Goal: Task Accomplishment & Management: Complete application form

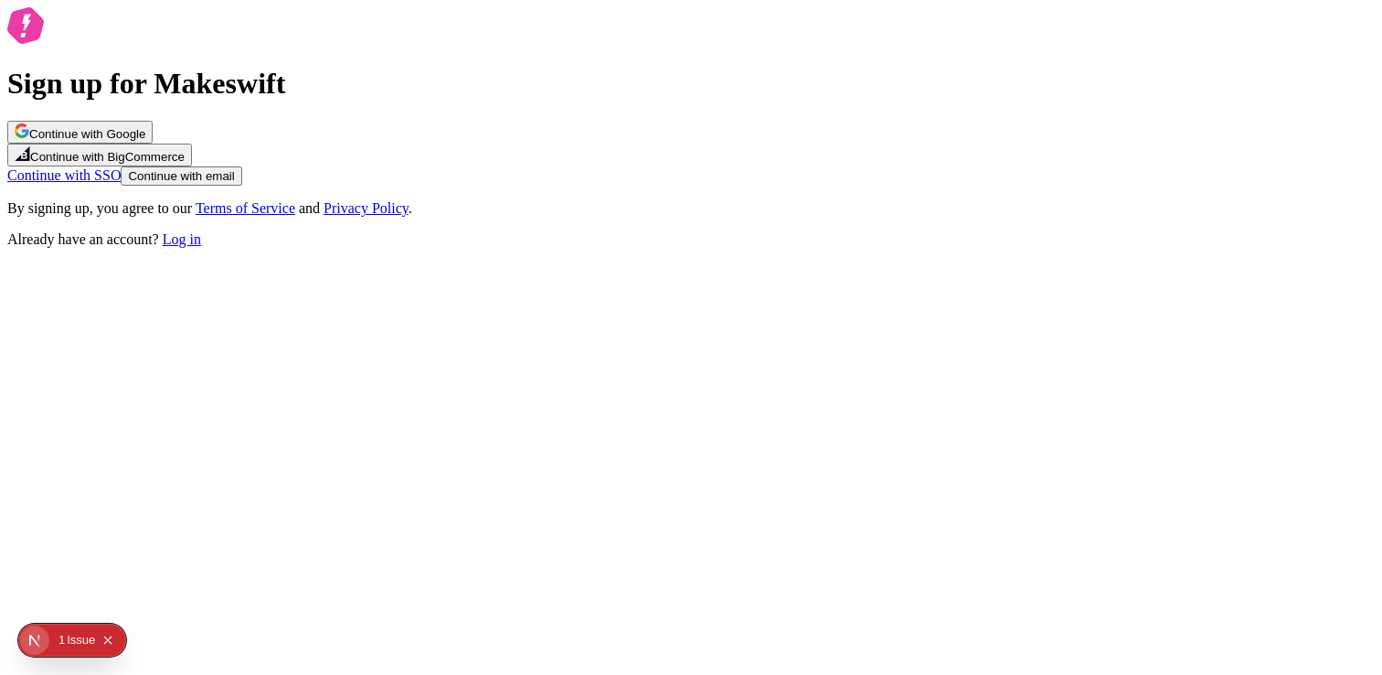
click at [145, 141] on span "Continue with Google" at bounding box center [87, 134] width 116 height 14
click at [234, 183] on span "Continue with email" at bounding box center [181, 176] width 106 height 14
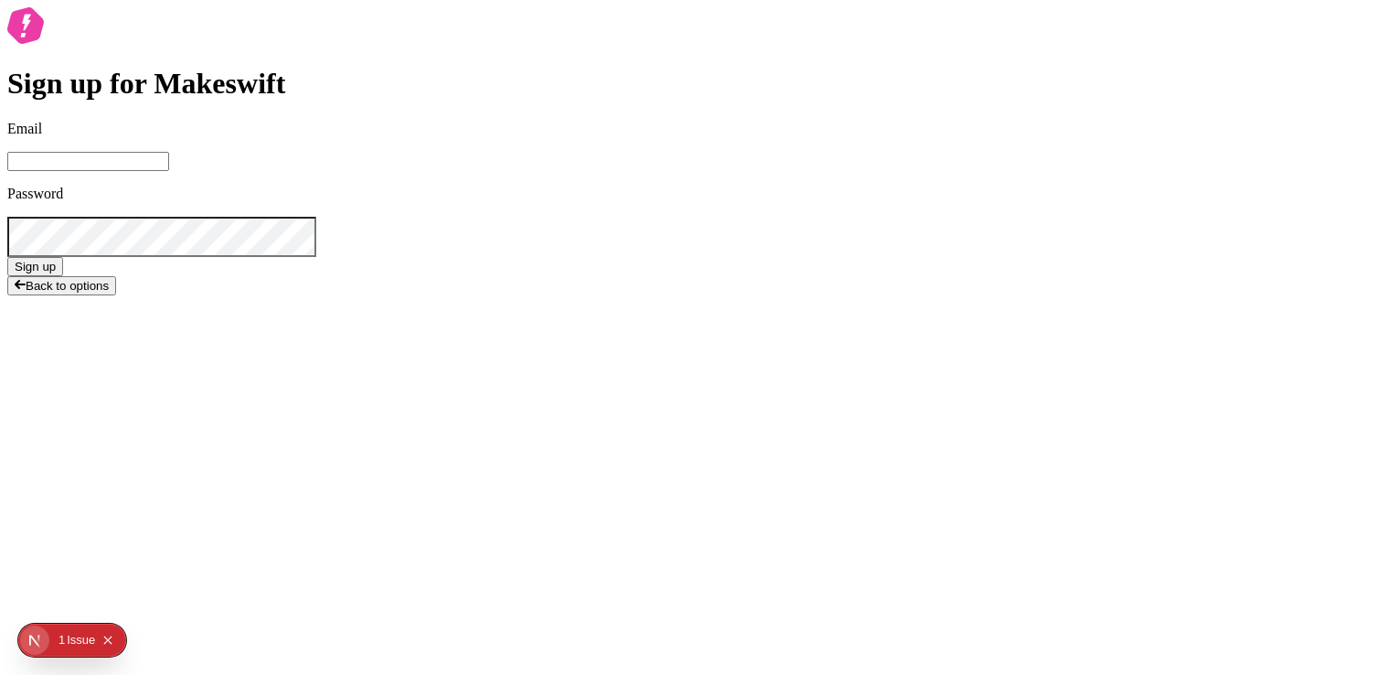
click at [169, 171] on input "Email" at bounding box center [88, 161] width 162 height 19
click at [169, 171] on input "[PERSON_NAME][EMAIL_ADDRESS][DOMAIN_NAME]" at bounding box center [88, 161] width 162 height 19
click at [169, 171] on input "[EMAIL_ADDRESS][PERSON_NAME][DOMAIN_NAME]" at bounding box center [88, 161] width 162 height 19
drag, startPoint x: 701, startPoint y: 453, endPoint x: 719, endPoint y: 447, distance: 18.2
click at [63, 276] on button "Sign up" at bounding box center [35, 266] width 56 height 19
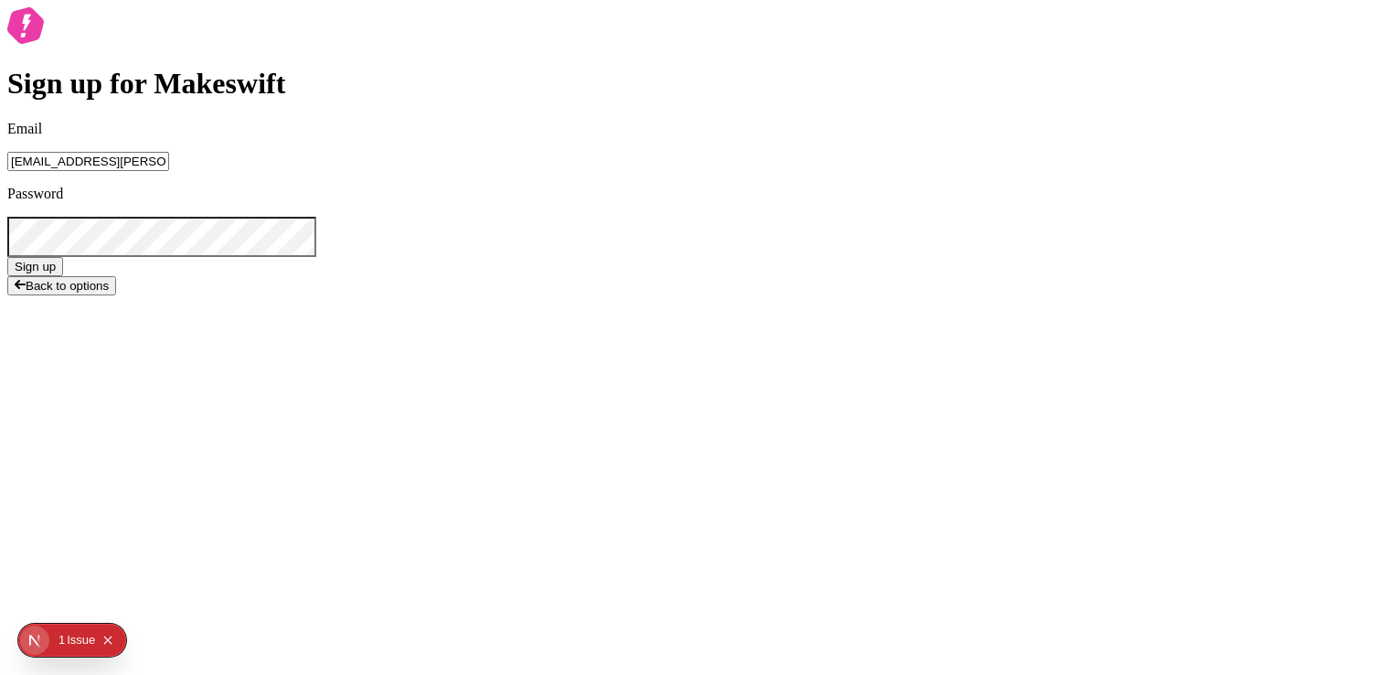
click at [775, 276] on form "Email fabio.dias+1@makeswift.com Password Sign up" at bounding box center [691, 198] width 1368 height 155
click at [63, 276] on button "Sign up" at bounding box center [35, 266] width 56 height 19
click at [571, 307] on p "An unexpected error occurred, please try again." at bounding box center [691, 299] width 1368 height 16
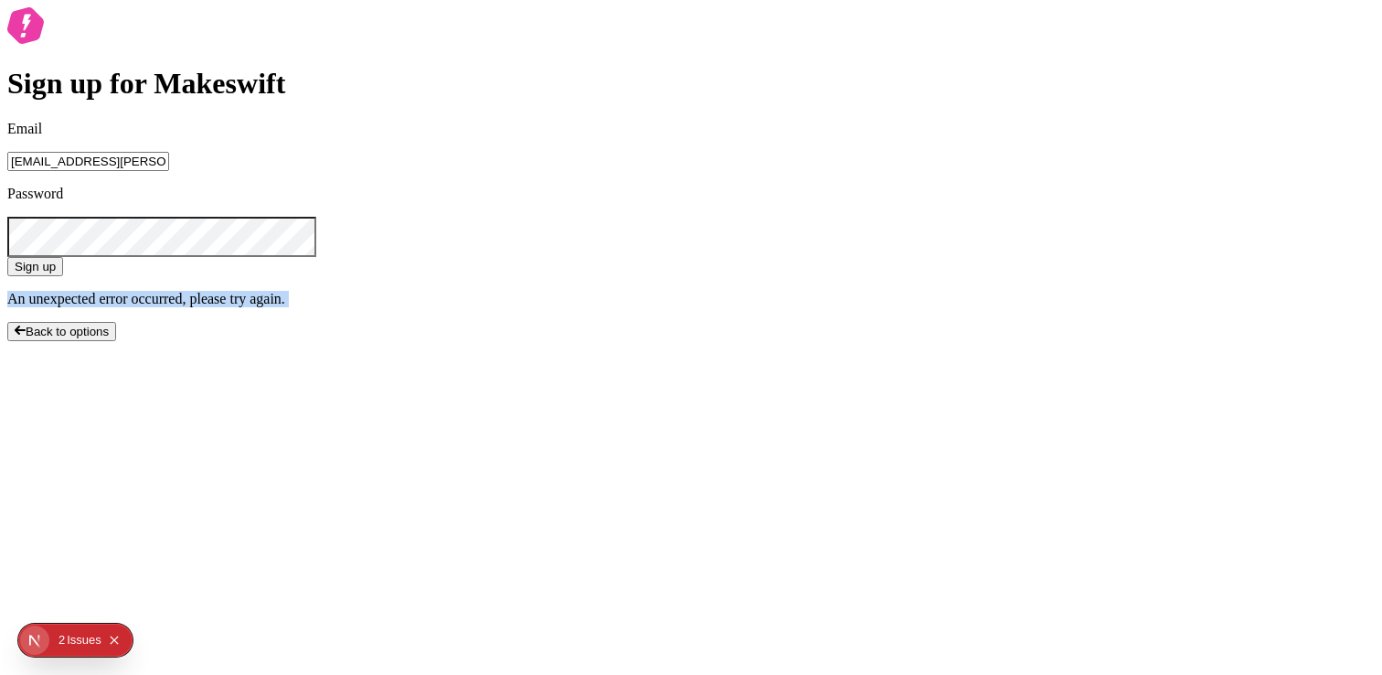
click at [571, 307] on p "An unexpected error occurred, please try again." at bounding box center [691, 299] width 1368 height 16
click at [682, 307] on p "An unexpected error occurred, please try again." at bounding box center [691, 299] width 1368 height 16
drag, startPoint x: 814, startPoint y: 490, endPoint x: 773, endPoint y: 472, distance: 44.2
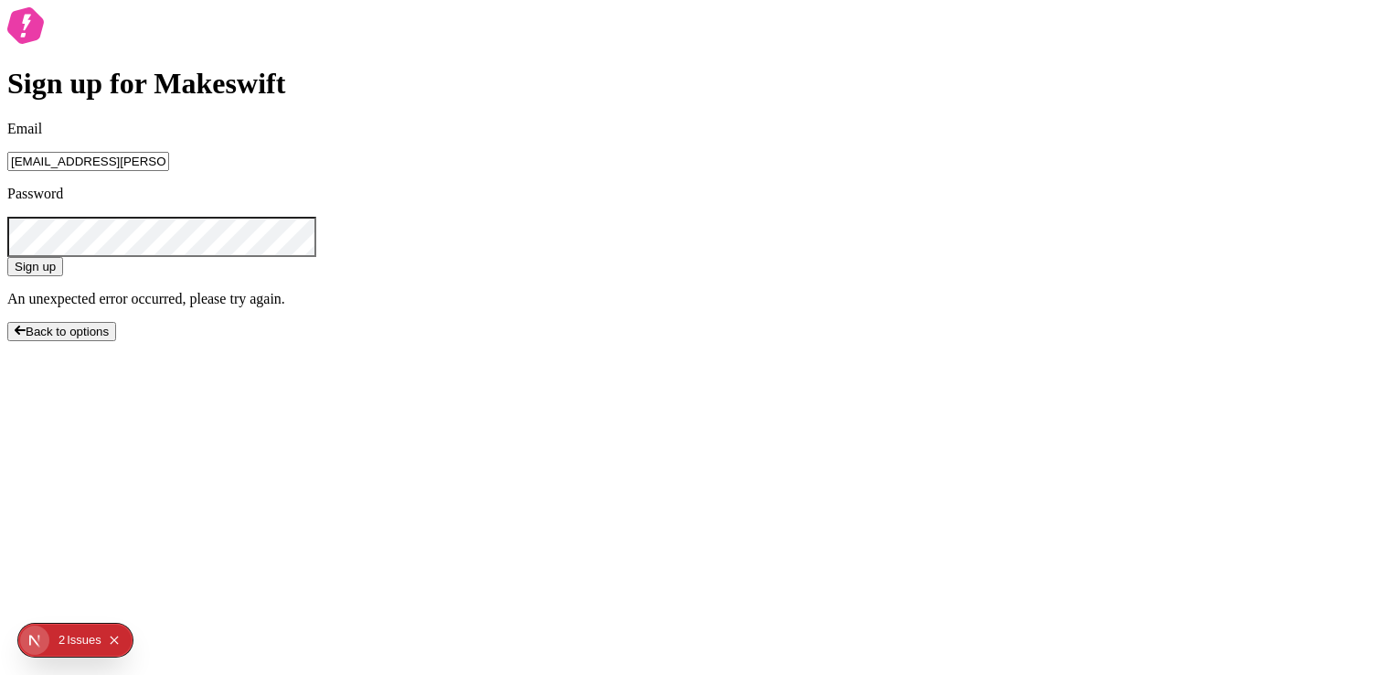
click at [814, 307] on form "Email fabio.dias+1@makeswift.com Password Sign up An unexpected error occurred,…" at bounding box center [691, 214] width 1368 height 187
click at [169, 171] on input "fabio.dias+1@makeswift.com" at bounding box center [88, 161] width 162 height 19
type input "[EMAIL_ADDRESS][PERSON_NAME][DOMAIN_NAME]"
click at [56, 273] on span "Sign up" at bounding box center [35, 267] width 41 height 14
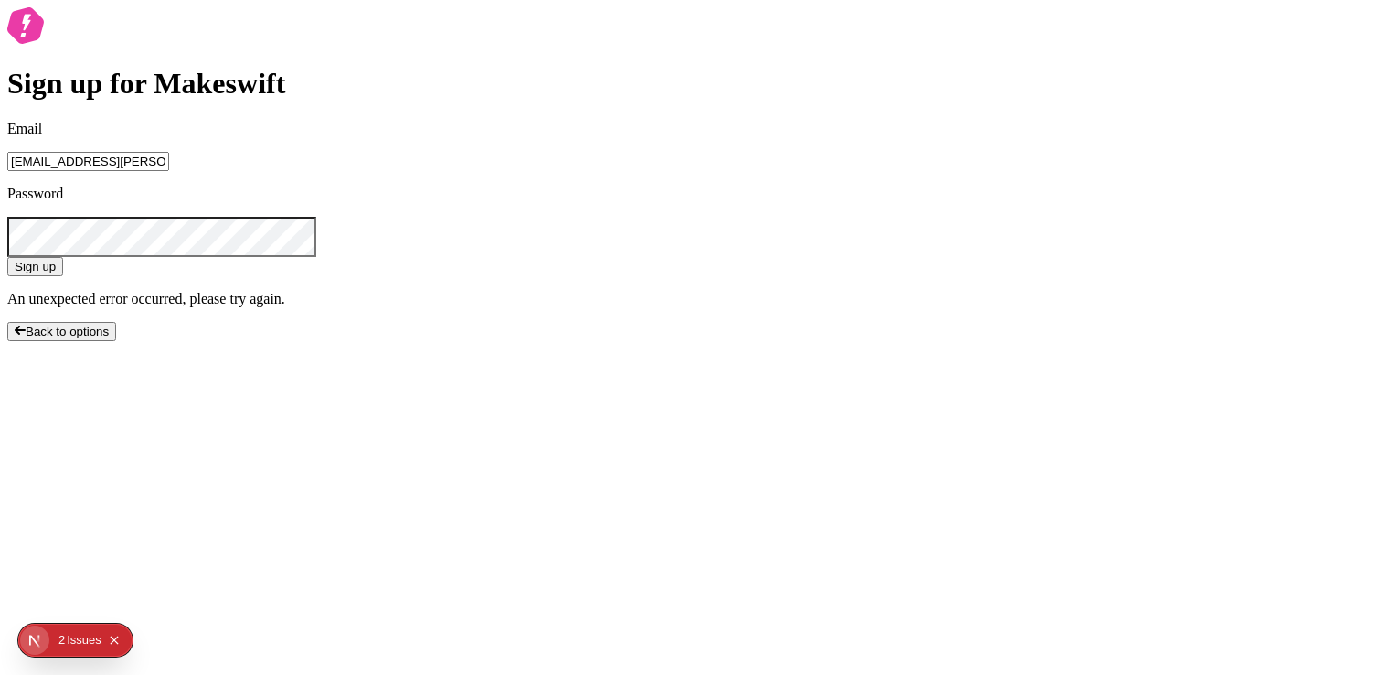
click at [884, 316] on div "Sign up for Makeswift Email fabio.dias+2@makeswift.com Password Sign up An unex…" at bounding box center [691, 174] width 1368 height 334
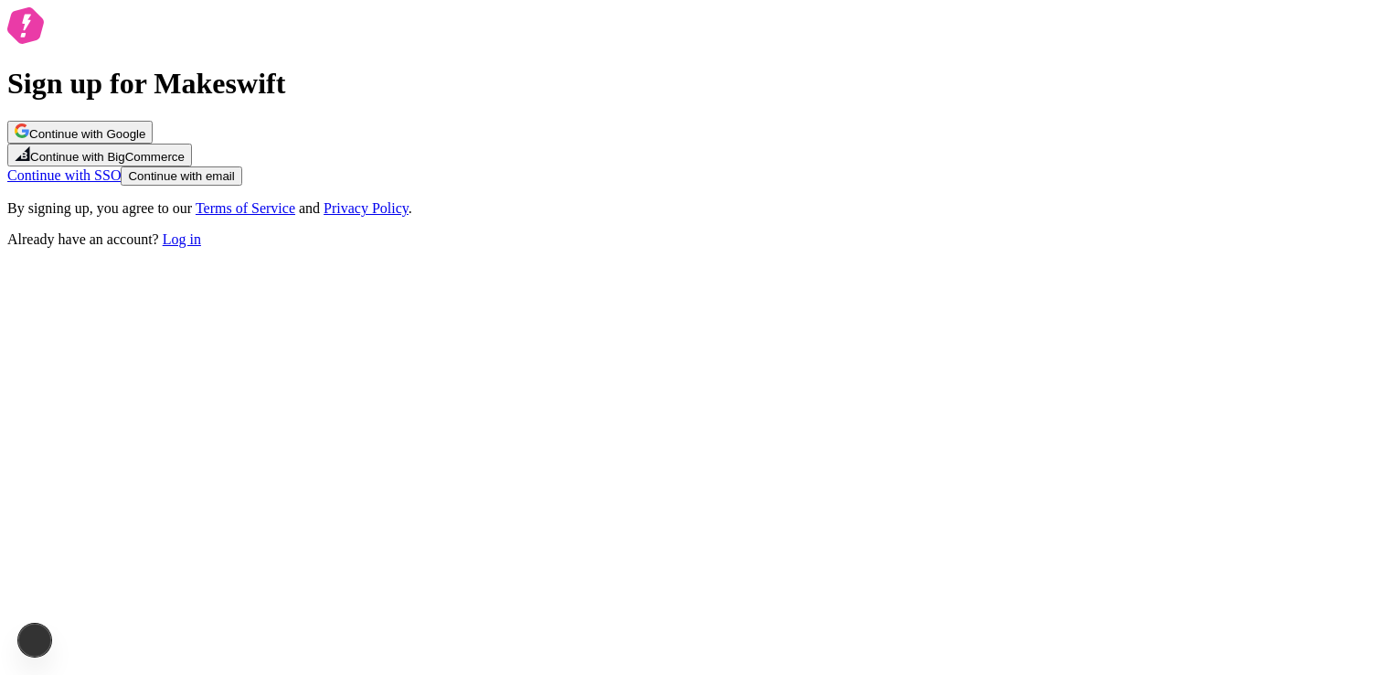
click at [234, 183] on span "Continue with email" at bounding box center [181, 176] width 106 height 14
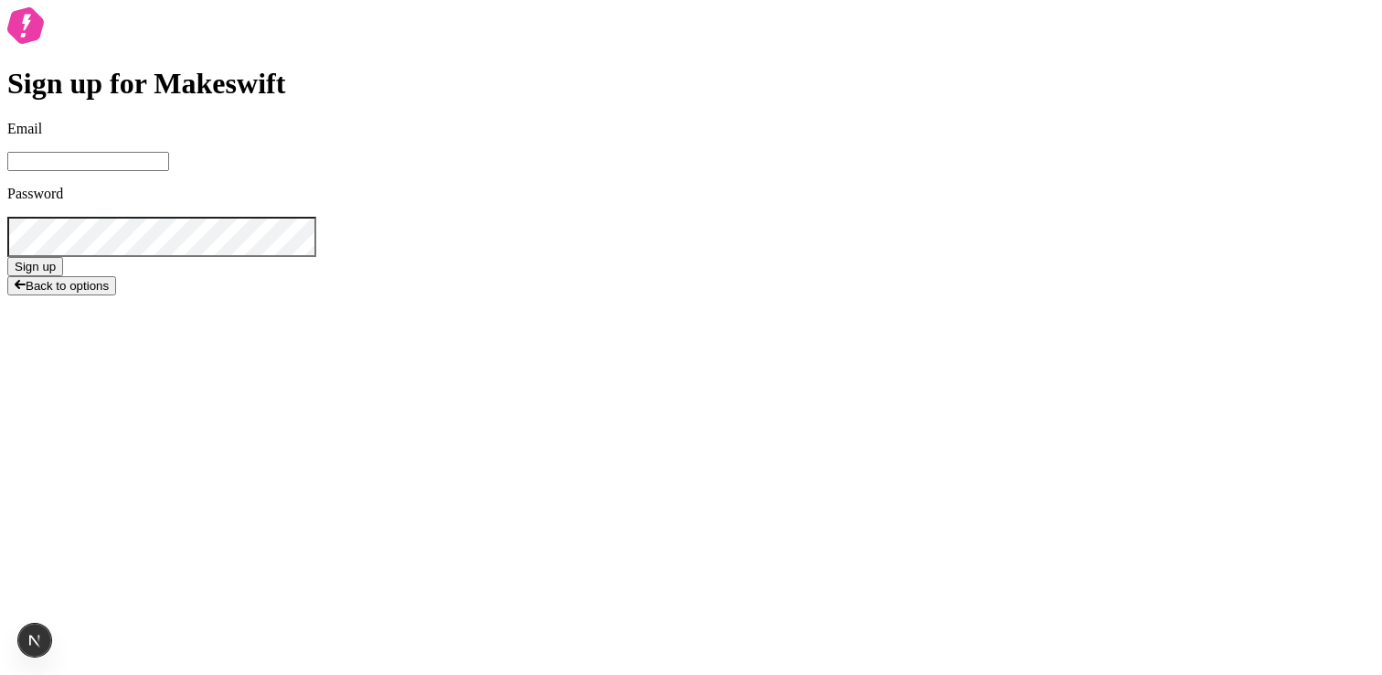
click at [169, 171] on input "Email" at bounding box center [88, 161] width 162 height 19
click at [169, 171] on input "fabio.dias@makeswift.com" at bounding box center [88, 161] width 162 height 19
type input "[EMAIL_ADDRESS][PERSON_NAME][DOMAIN_NAME]"
click at [56, 273] on span "Sign up" at bounding box center [35, 267] width 41 height 14
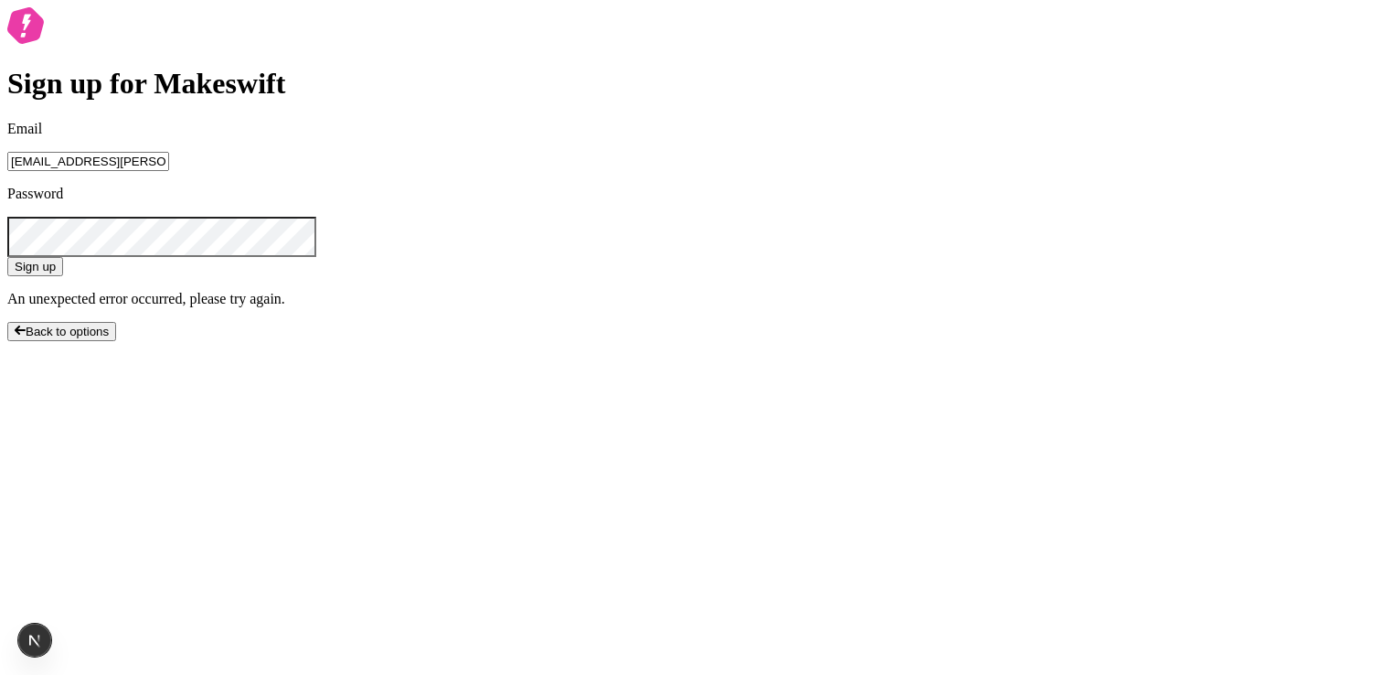
click at [109, 338] on span "Back to options" at bounding box center [67, 332] width 83 height 14
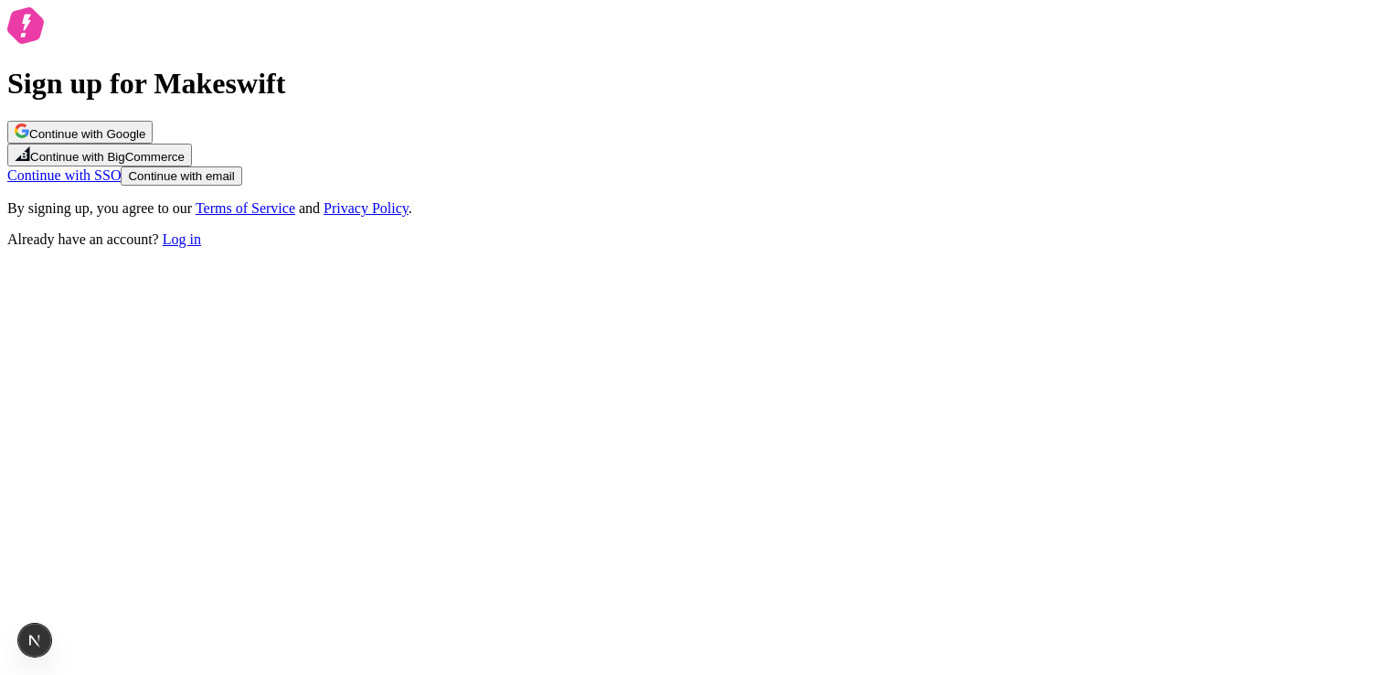
click at [234, 183] on span "Continue with email" at bounding box center [181, 176] width 106 height 14
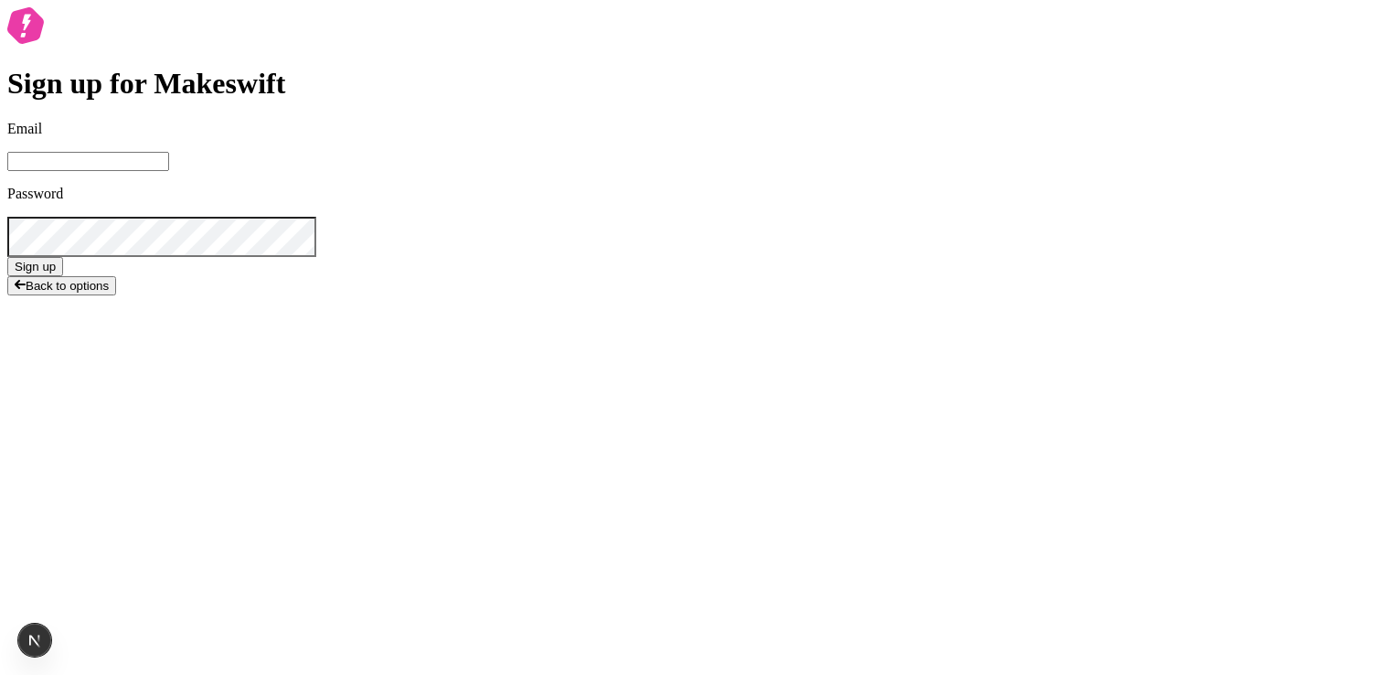
click at [169, 171] on input "Email" at bounding box center [88, 161] width 162 height 19
drag, startPoint x: 504, startPoint y: 307, endPoint x: 434, endPoint y: 529, distance: 232.8
click at [504, 295] on div "Sign up for Makeswift Email Password Sign up Back to options" at bounding box center [691, 151] width 1368 height 288
click at [109, 293] on span "Back to options" at bounding box center [67, 286] width 83 height 14
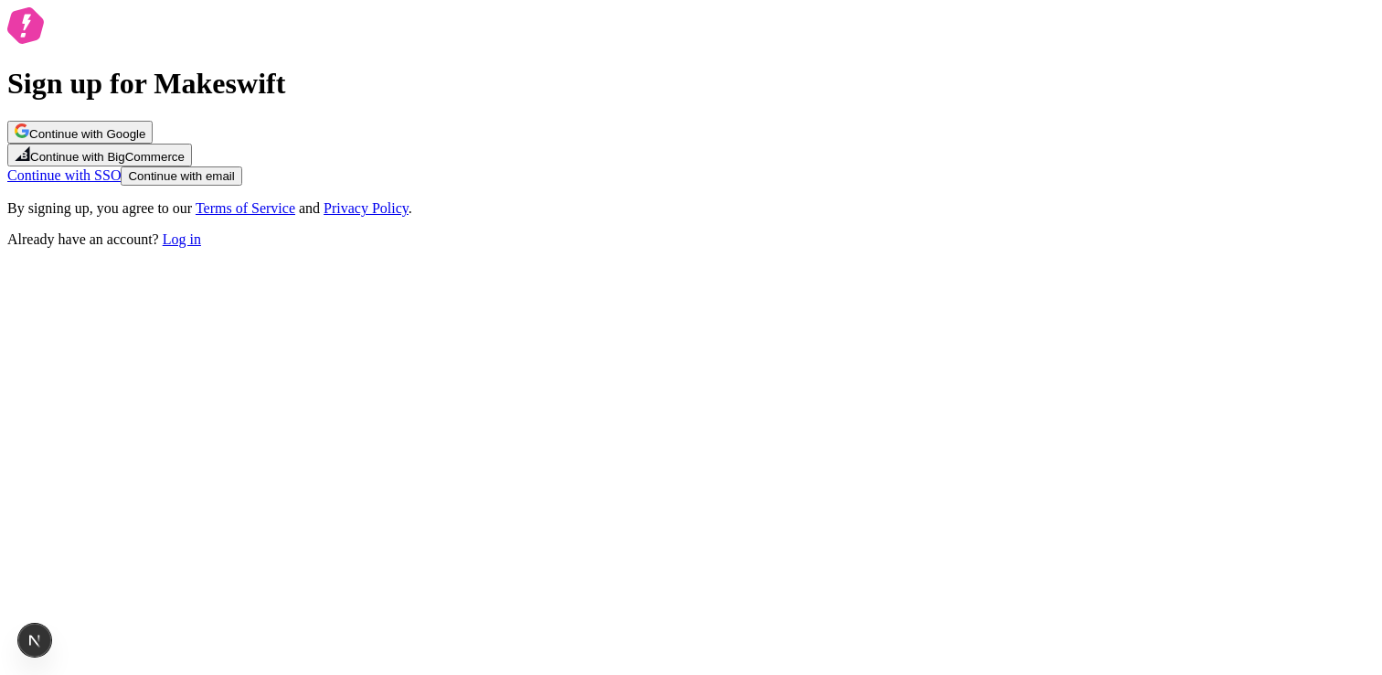
click at [145, 141] on span "Continue with Google" at bounding box center [87, 134] width 116 height 14
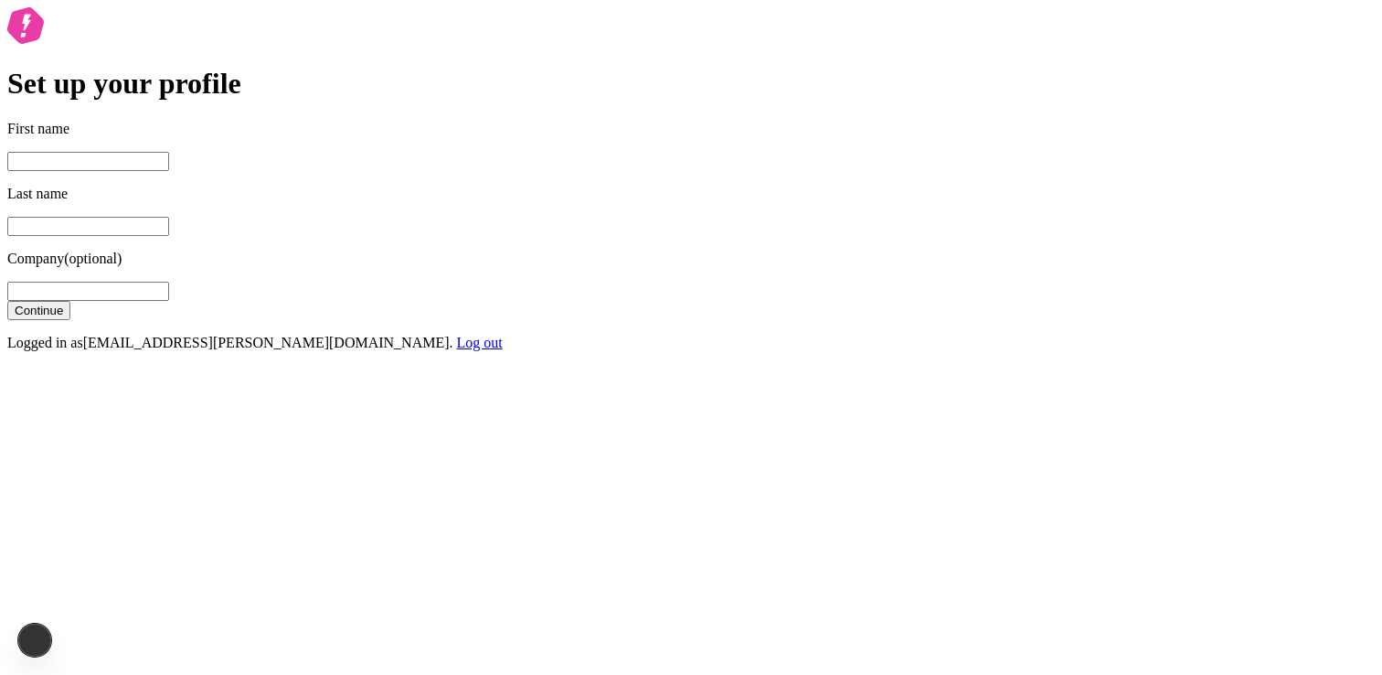
click at [635, 137] on p "First name" at bounding box center [691, 129] width 1368 height 16
click at [169, 171] on input "First name" at bounding box center [88, 161] width 162 height 19
type input "[PERSON_NAME]"
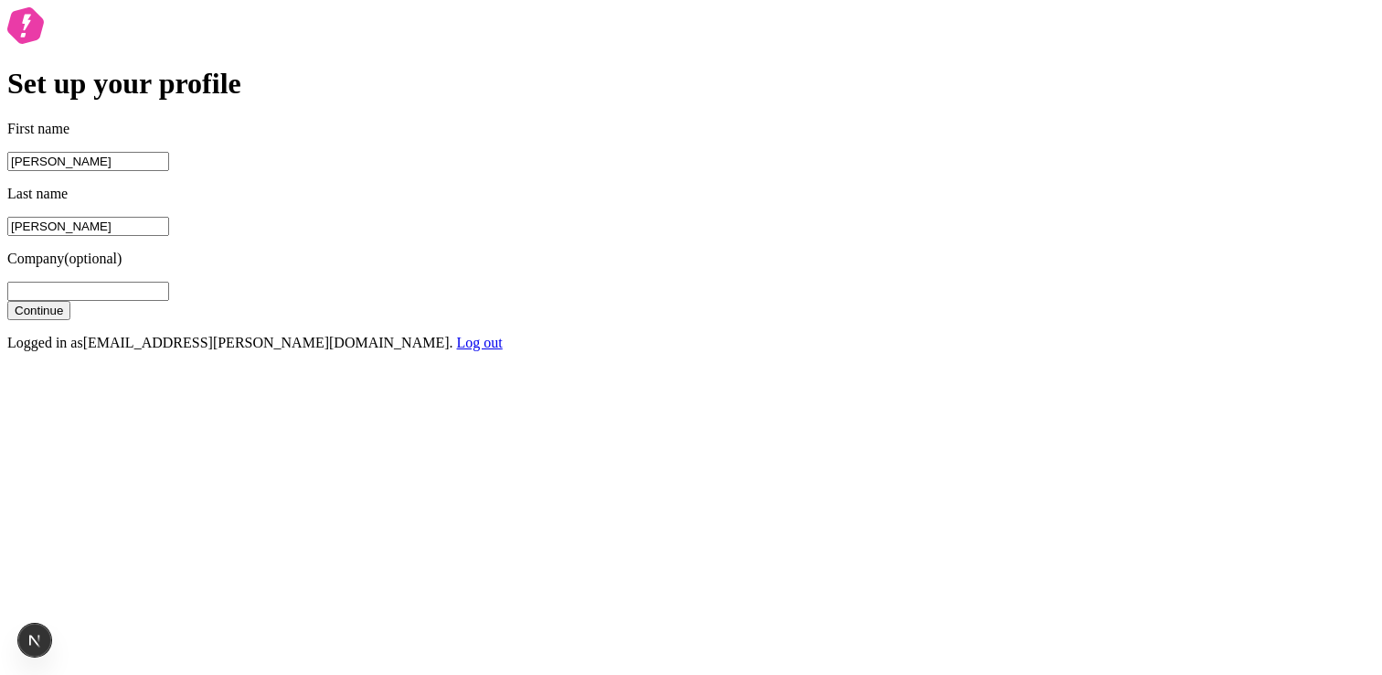
click at [63, 317] on span "Continue" at bounding box center [39, 311] width 48 height 14
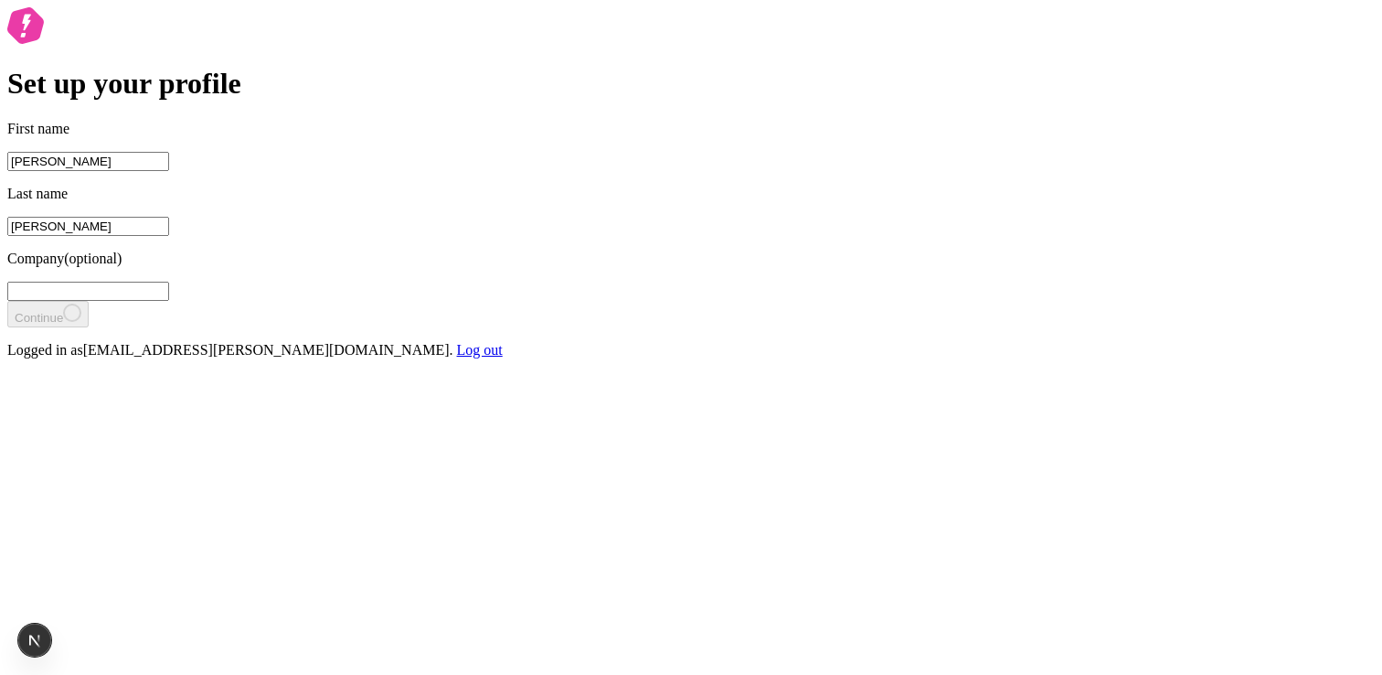
click at [650, 358] on p "Logged in as [EMAIL_ADDRESS][PERSON_NAME][DOMAIN_NAME] . Log out" at bounding box center [691, 350] width 1368 height 16
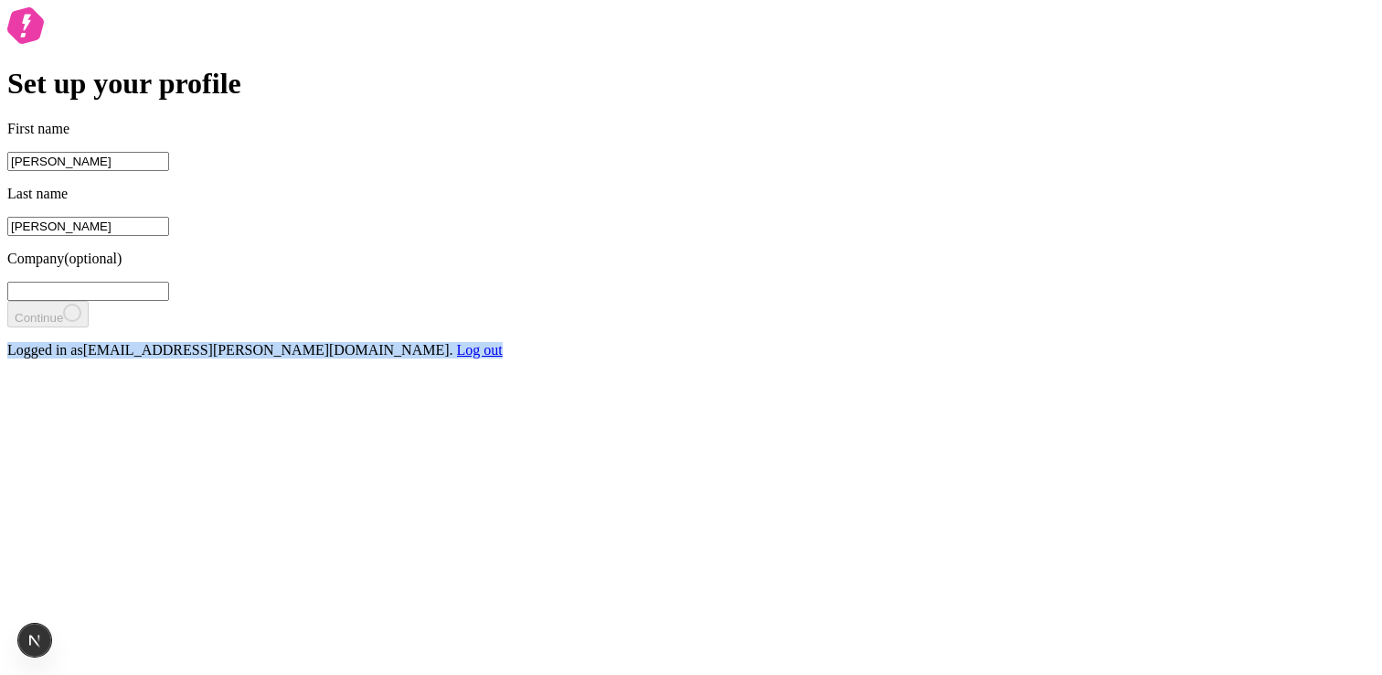
click at [650, 358] on p "Logged in as [EMAIL_ADDRESS][PERSON_NAME][DOMAIN_NAME] . Log out" at bounding box center [691, 350] width 1368 height 16
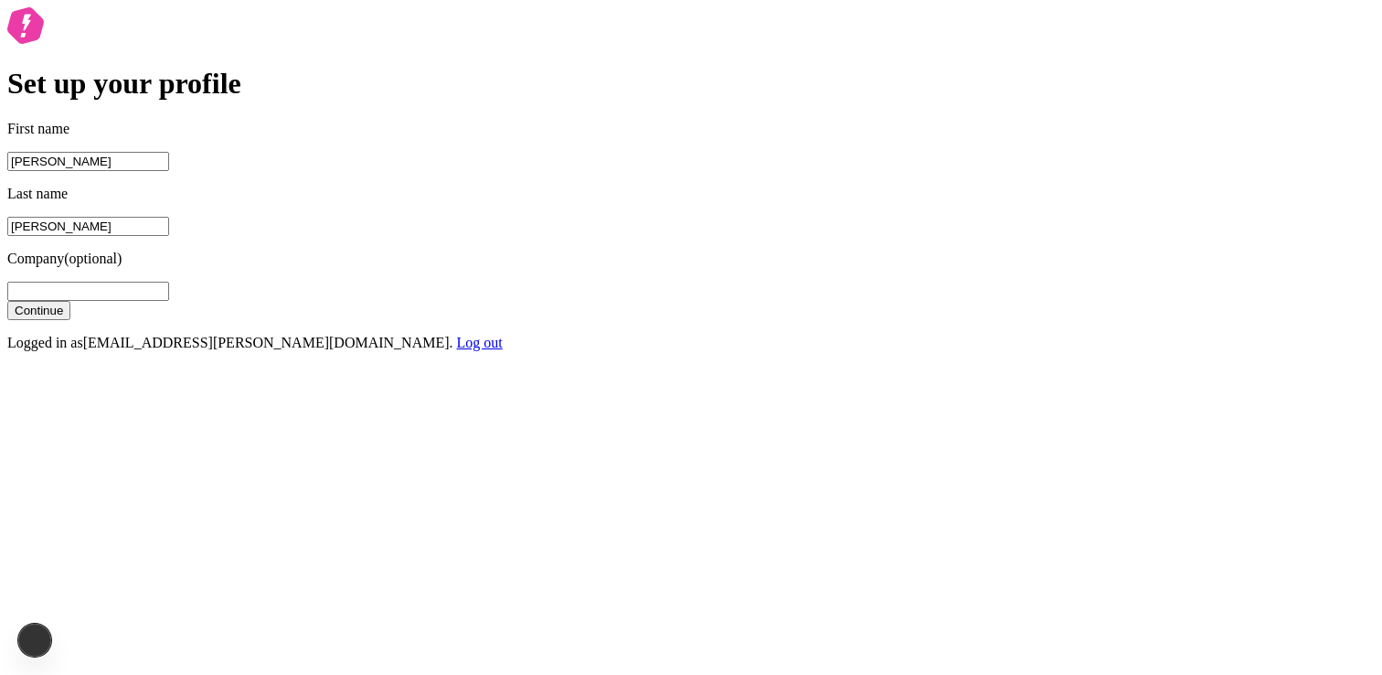
click at [664, 320] on form "First name [PERSON_NAME] Last name [PERSON_NAME] Company (optional) Continue" at bounding box center [691, 220] width 1368 height 199
click at [169, 301] on input "Company (optional)" at bounding box center [88, 291] width 162 height 19
